Goal: Information Seeking & Learning: Learn about a topic

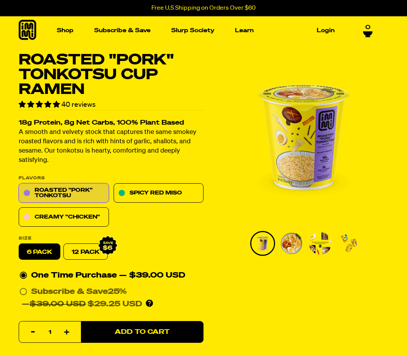
click at [164, 191] on link "Spicy Red Miso" at bounding box center [158, 193] width 90 height 19
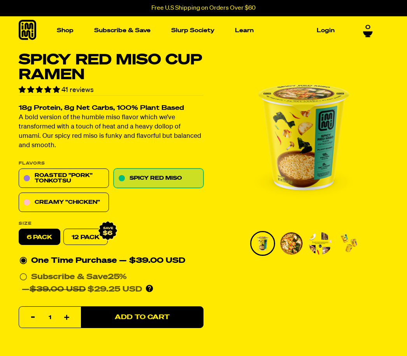
click at [78, 204] on link "Creamy "Chicken"" at bounding box center [64, 202] width 90 height 19
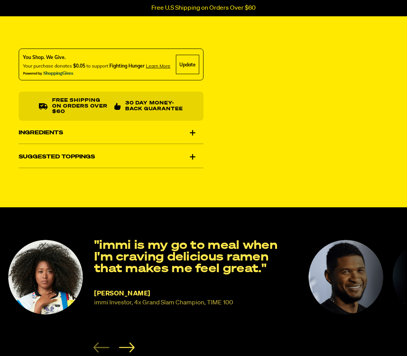
scroll to position [322, 0]
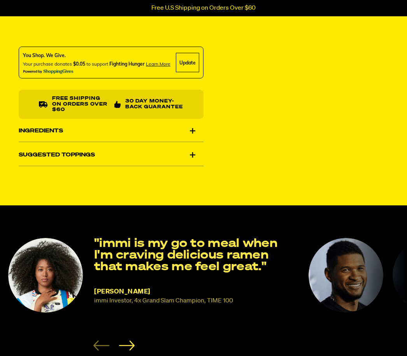
click at [58, 129] on div "Ingredients" at bounding box center [111, 132] width 185 height 22
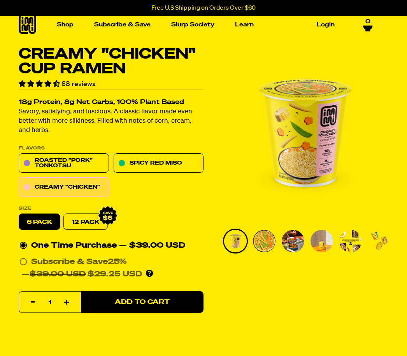
scroll to position [0, 0]
